Goal: Book appointment/travel/reservation

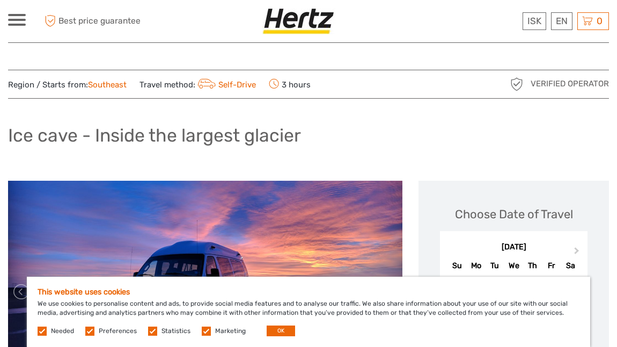
click at [281, 326] on div "This website uses cookies We use cookies to personalise content and ads, to pro…" at bounding box center [309, 312] width 564 height 70
click at [281, 328] on button "OK" at bounding box center [281, 331] width 28 height 11
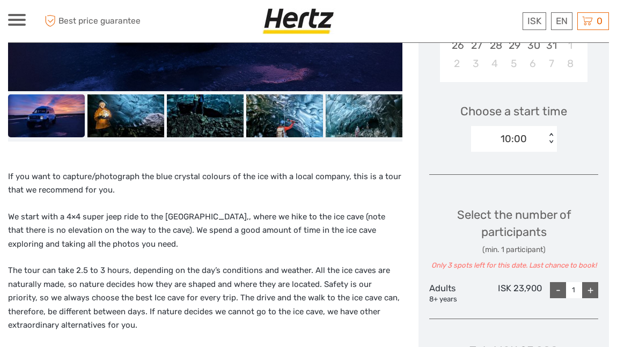
scroll to position [125, 0]
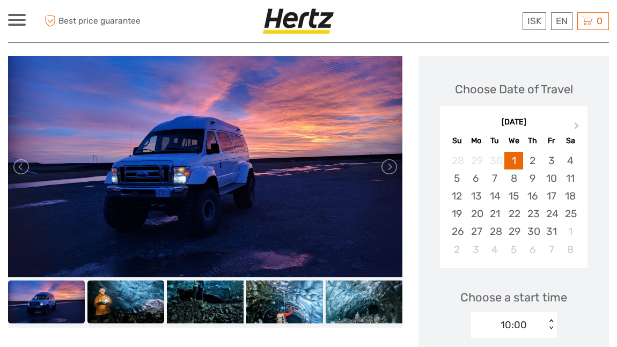
click at [132, 307] on img at bounding box center [126, 302] width 77 height 43
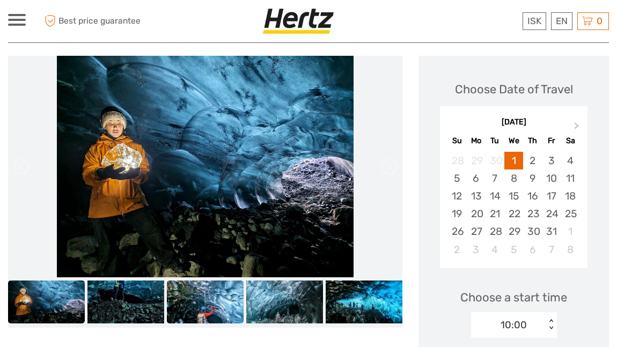
click at [185, 308] on img at bounding box center [205, 302] width 77 height 43
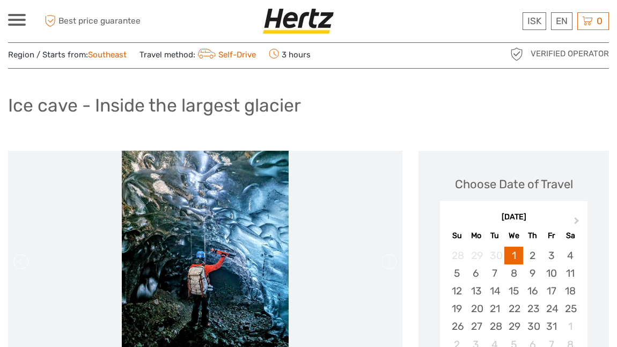
scroll to position [44, 0]
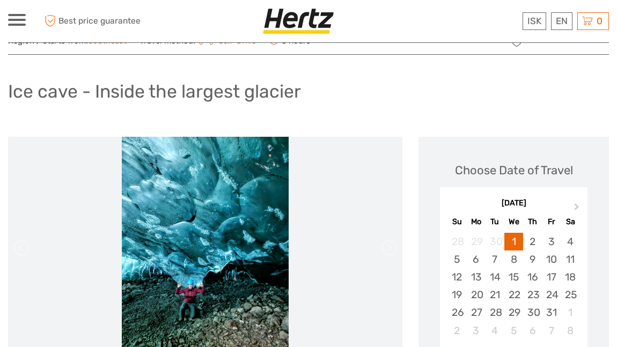
click at [492, 148] on div "Choose Date of Travel Next Month [DATE] Su Mo Tu We Th Fr Sa 28 29 30 1 2 3 4 5…" at bounding box center [514, 252] width 169 height 208
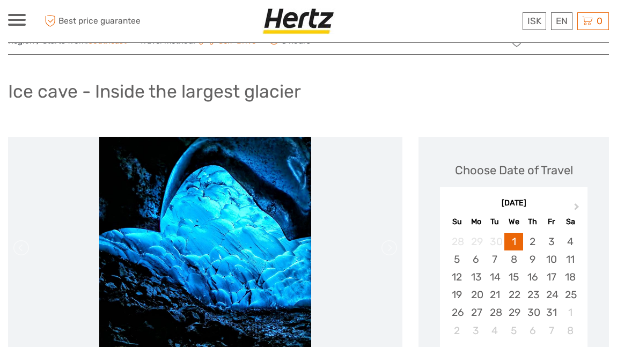
click at [371, 107] on div "Ice cave - Inside the largest glacier" at bounding box center [308, 95] width 601 height 39
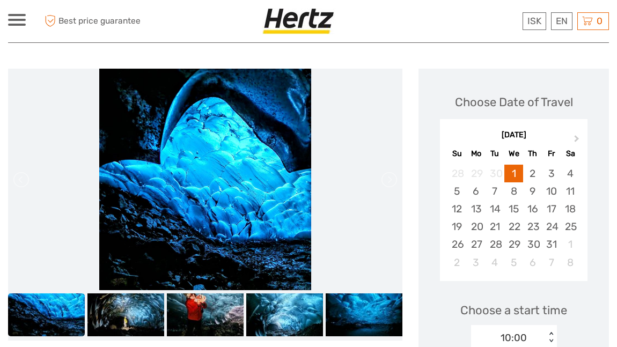
scroll to position [132, 0]
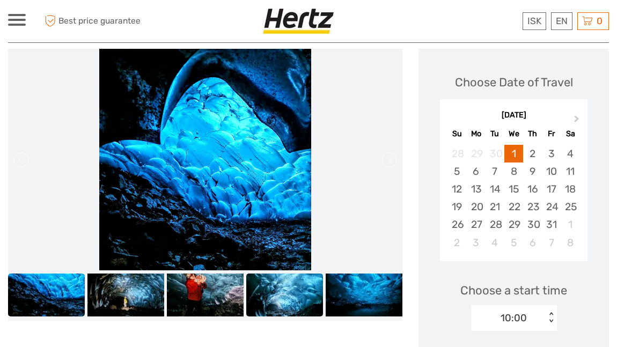
click at [273, 295] on img at bounding box center [284, 295] width 77 height 43
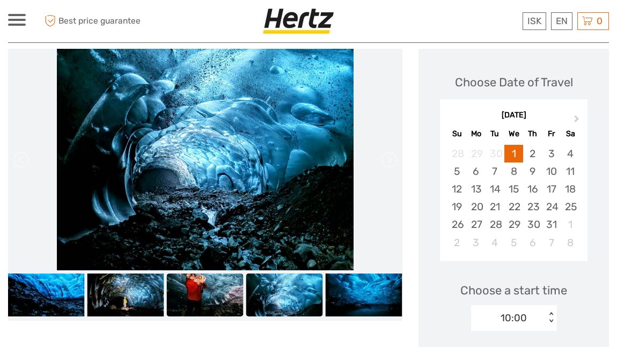
click at [218, 295] on img at bounding box center [205, 295] width 77 height 43
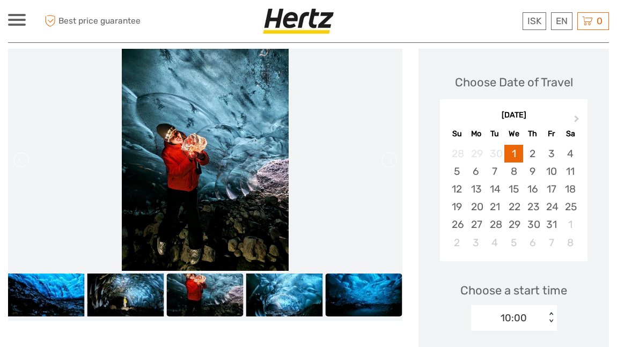
click at [347, 294] on img at bounding box center [364, 295] width 77 height 43
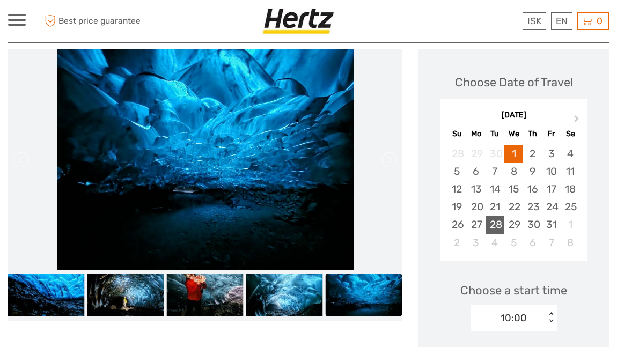
click at [496, 223] on div "28" at bounding box center [495, 225] width 19 height 18
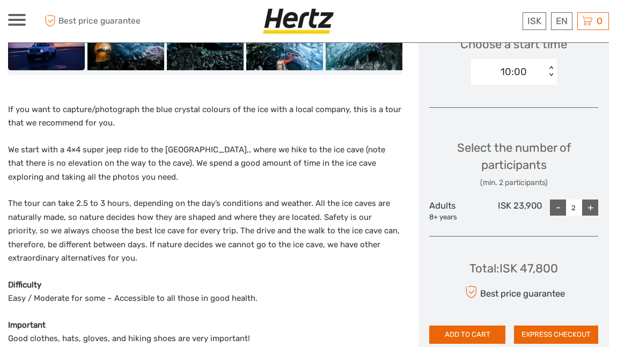
scroll to position [391, 0]
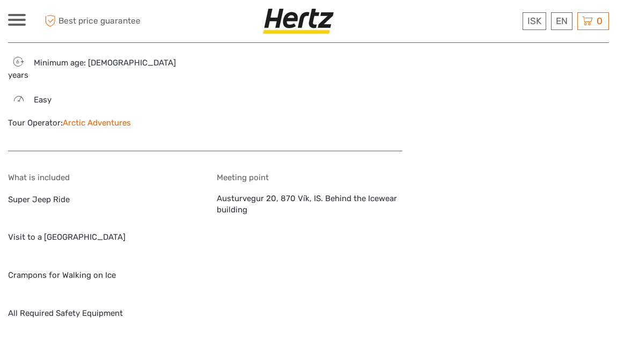
scroll to position [1442, 0]
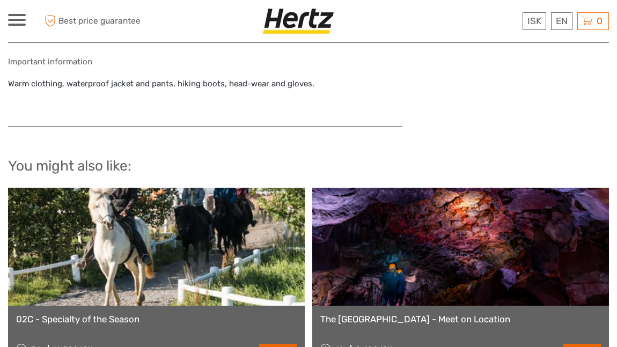
click at [253, 158] on h2 "You might also like:" at bounding box center [308, 166] width 601 height 17
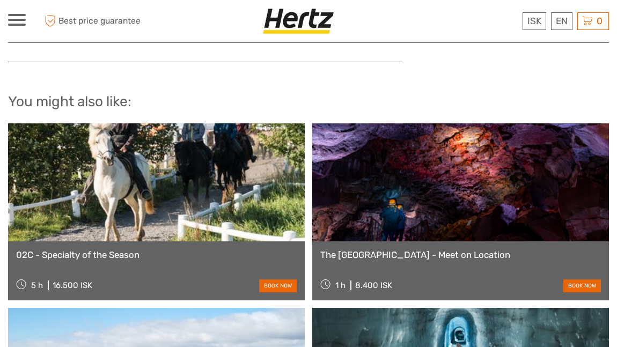
scroll to position [1765, 0]
